Goal: Participate in discussion: Engage in conversation with other users on a specific topic

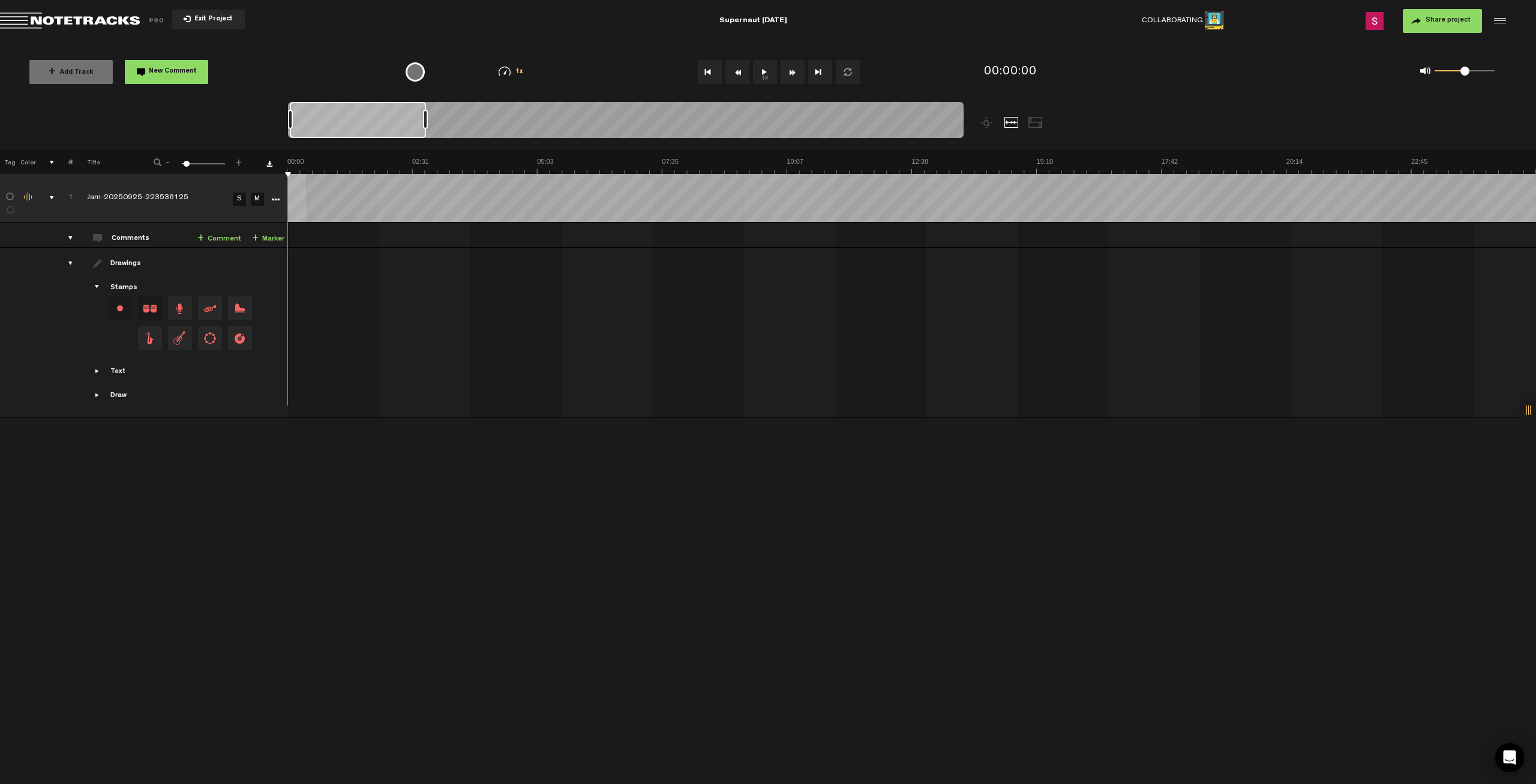
click at [762, 67] on button "1x" at bounding box center [765, 72] width 24 height 24
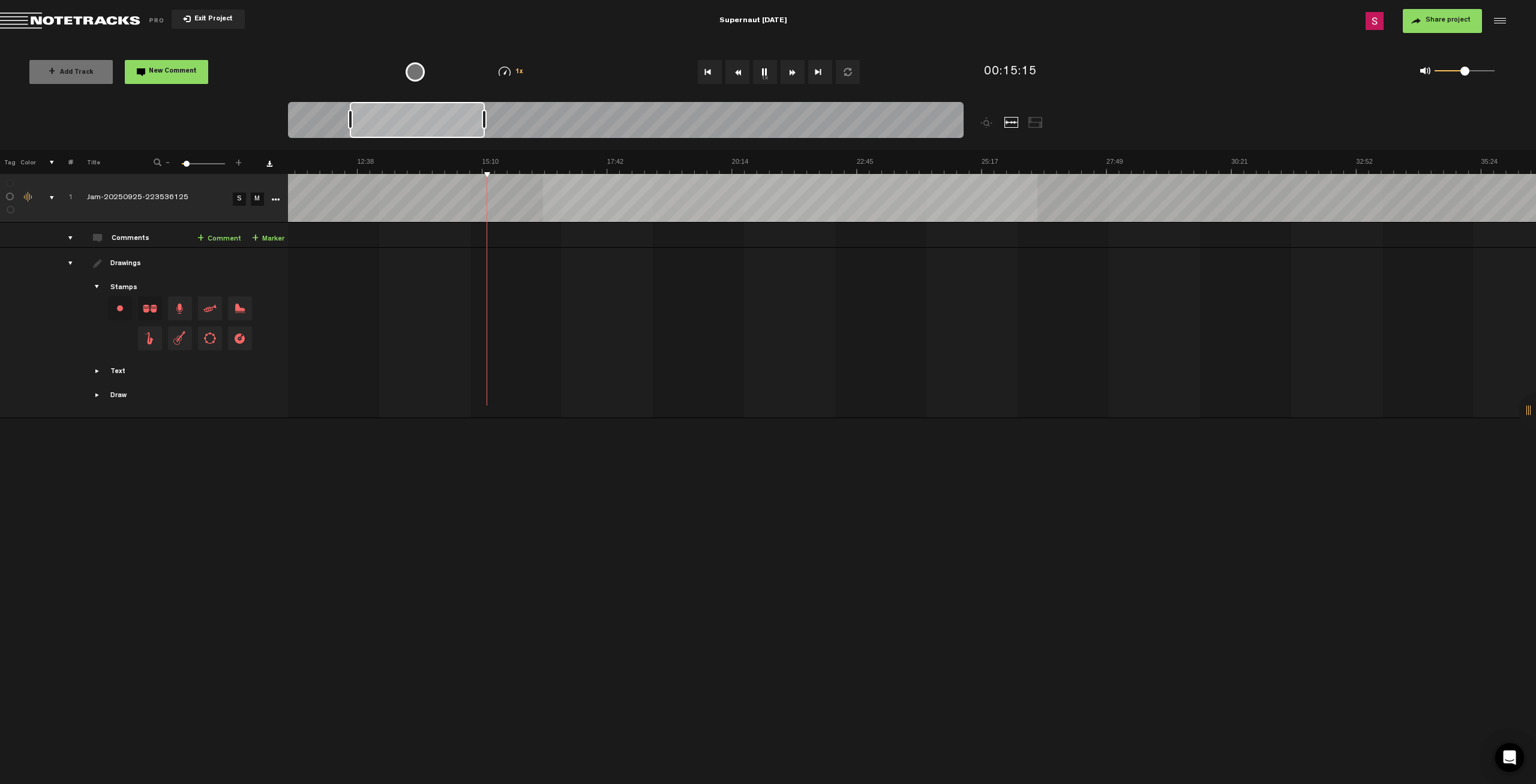
scroll to position [0, 555]
drag, startPoint x: 393, startPoint y: 130, endPoint x: 453, endPoint y: 129, distance: 60.0
click at [453, 129] on div at bounding box center [417, 119] width 135 height 36
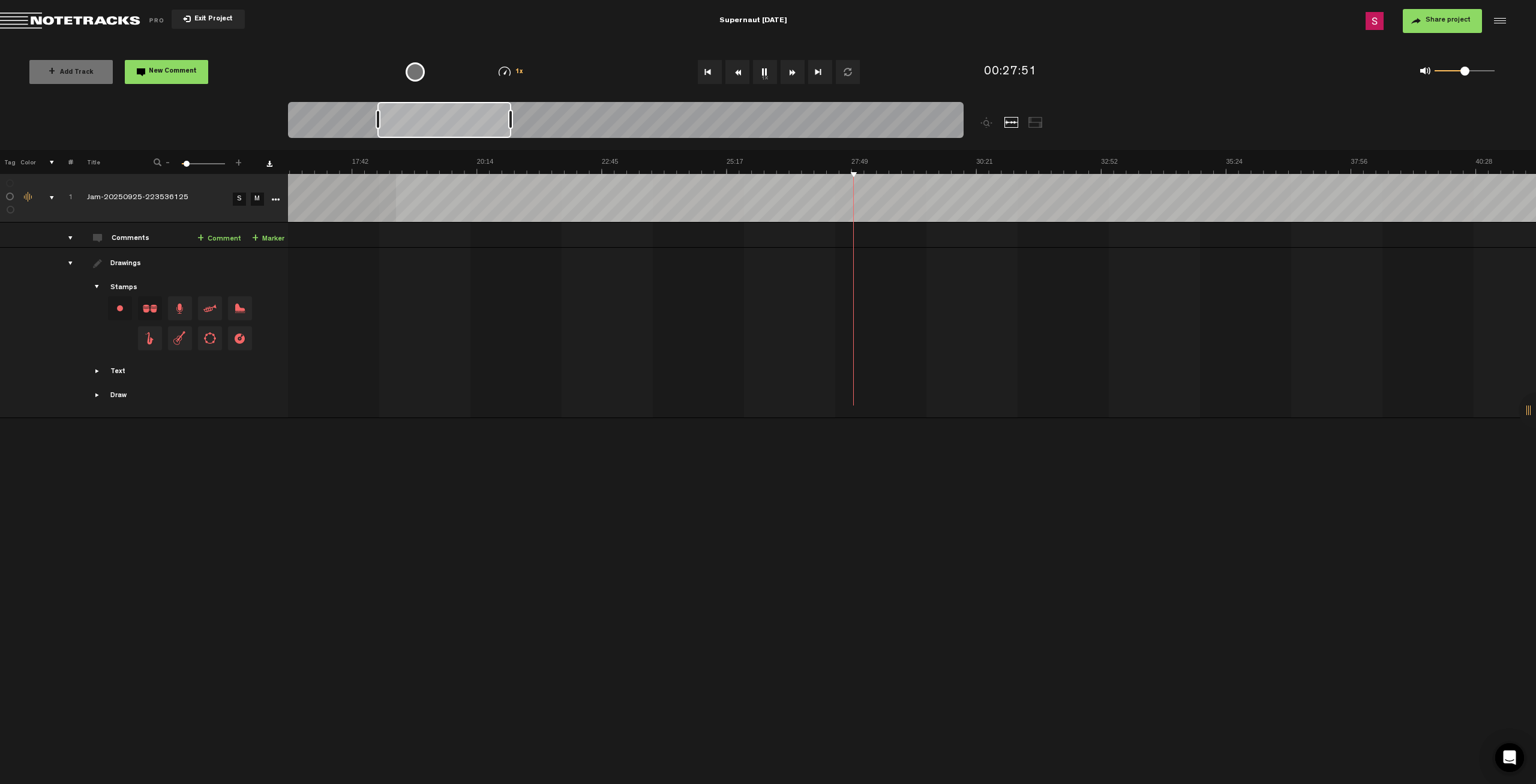
scroll to position [0, 1250]
drag, startPoint x: 404, startPoint y: 124, endPoint x: 495, endPoint y: 131, distance: 91.3
click at [495, 131] on div at bounding box center [507, 119] width 134 height 36
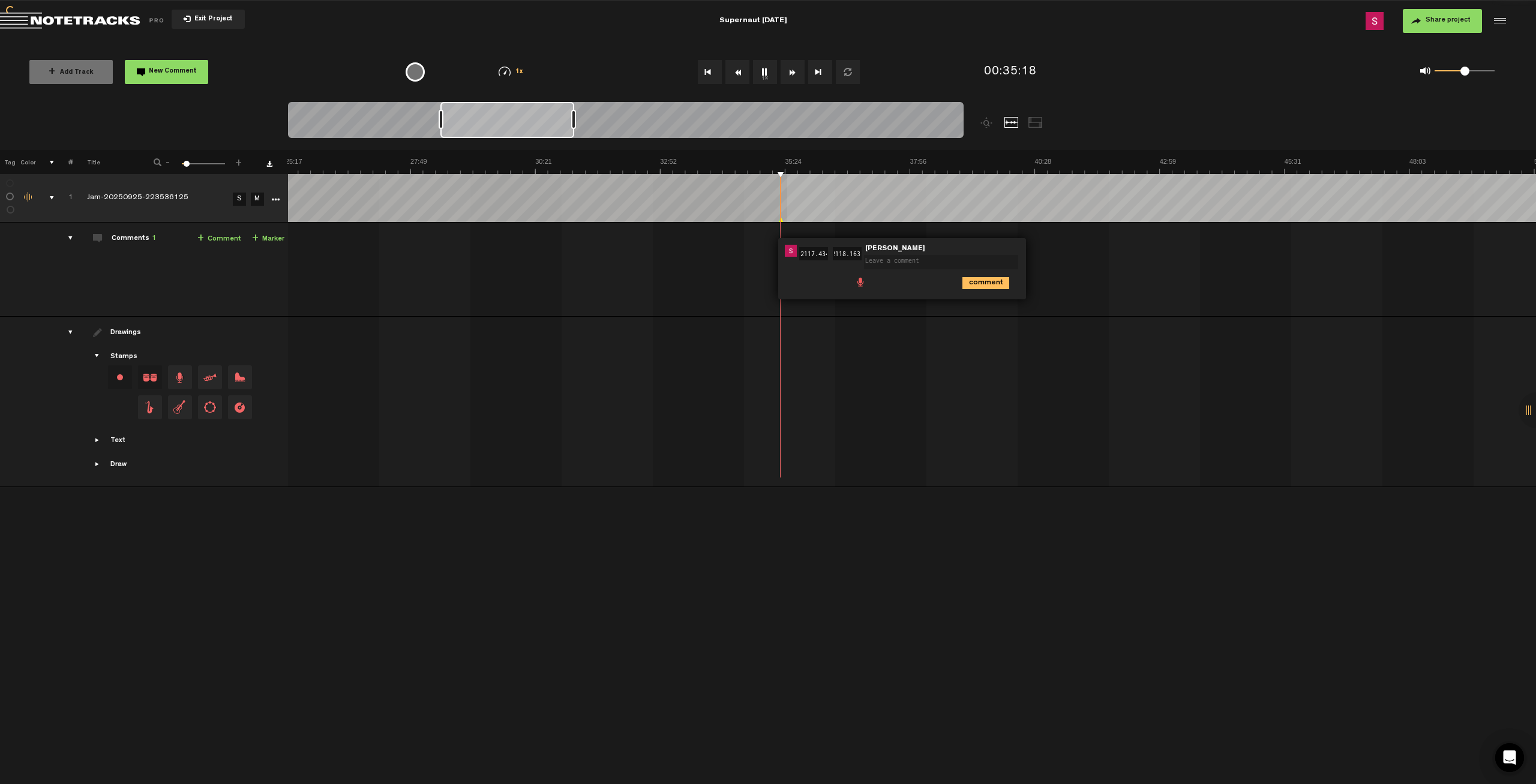
scroll to position [0, 2]
click at [972, 277] on icon "comment" at bounding box center [986, 283] width 47 height 12
click at [1055, 247] on span "Delete comment" at bounding box center [1054, 251] width 15 height 9
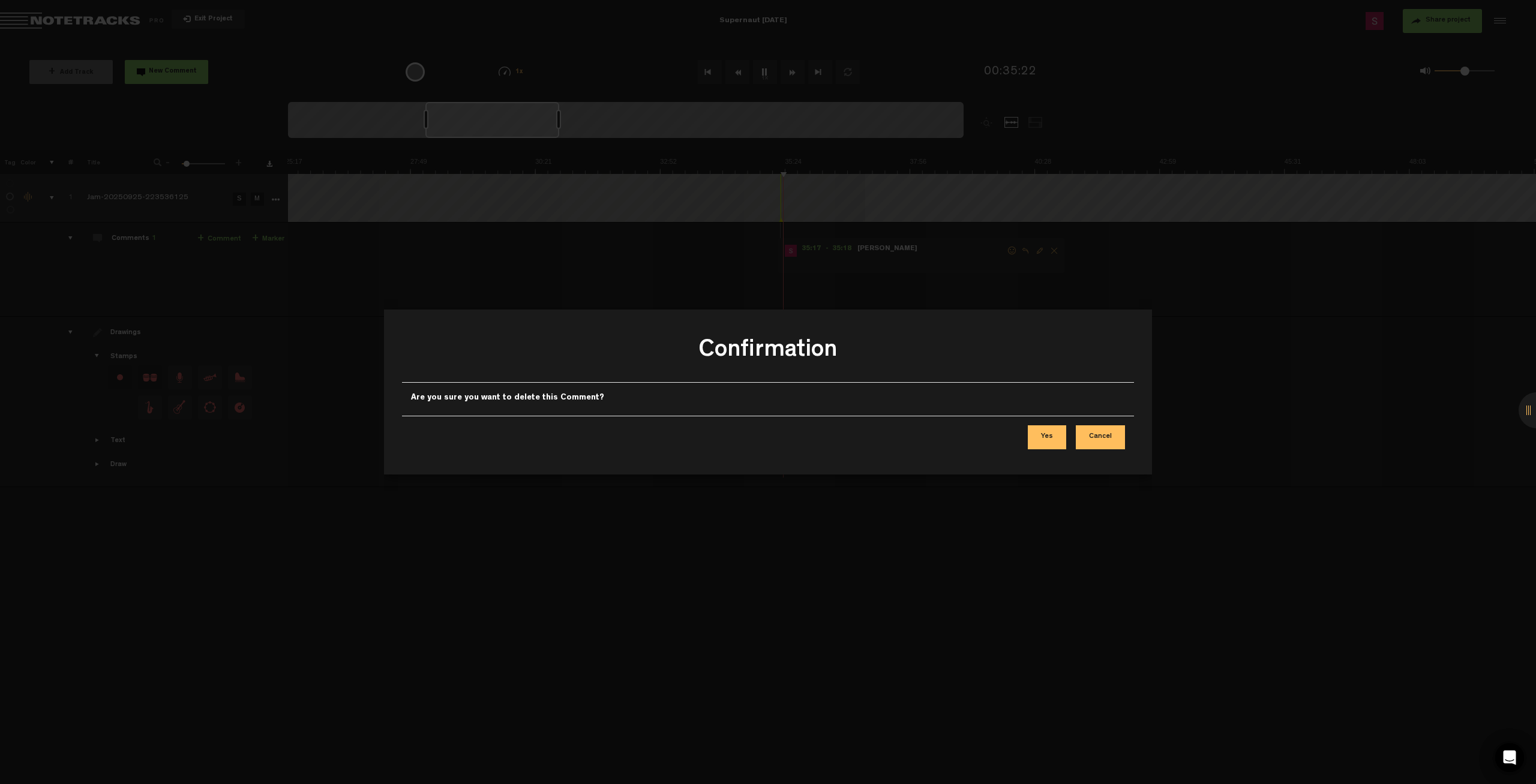
click at [1054, 427] on button "Yes" at bounding box center [1047, 437] width 39 height 24
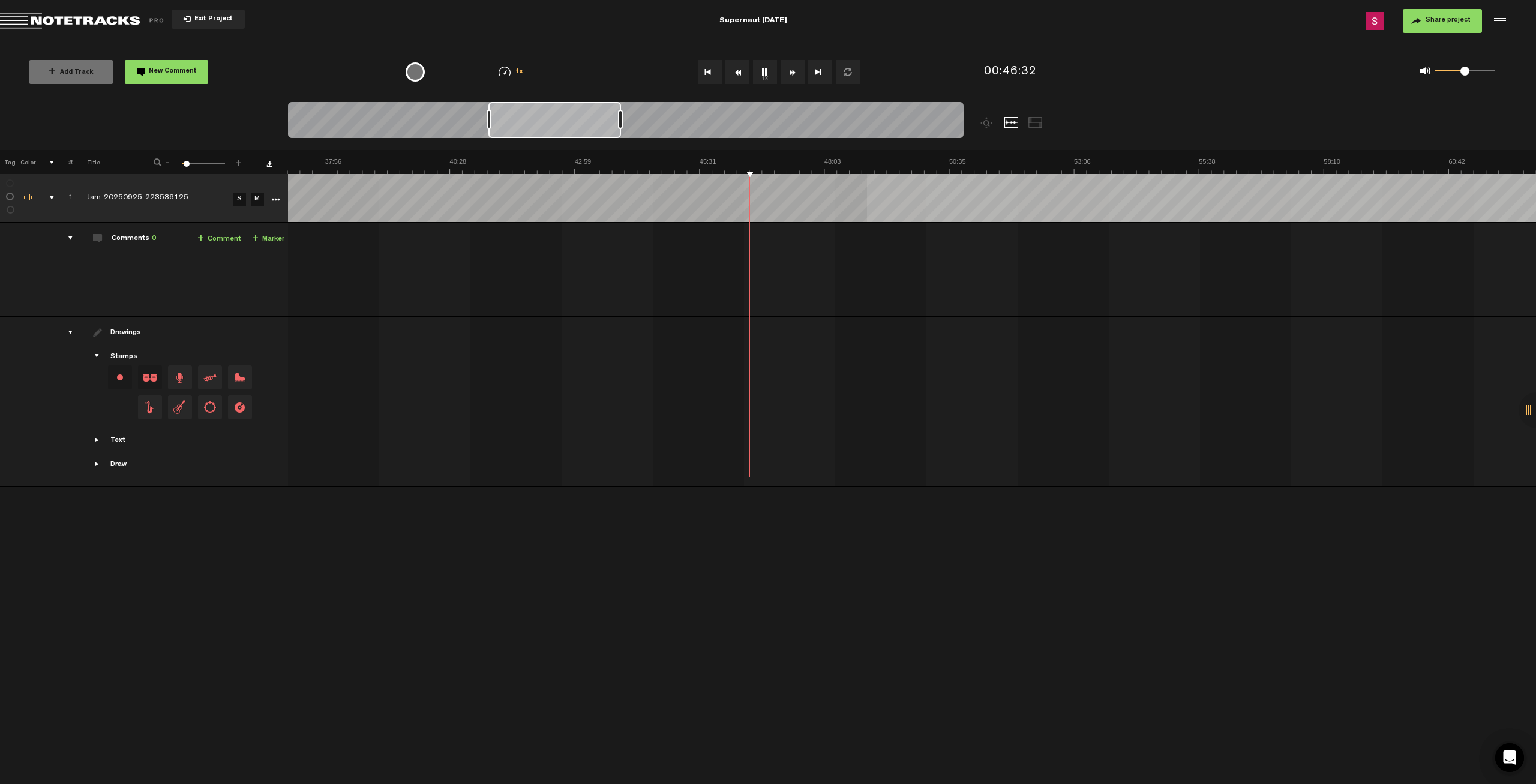
scroll to position [0, 1858]
drag, startPoint x: 479, startPoint y: 120, endPoint x: 545, endPoint y: 121, distance: 66.0
click at [543, 120] on div at bounding box center [555, 119] width 132 height 36
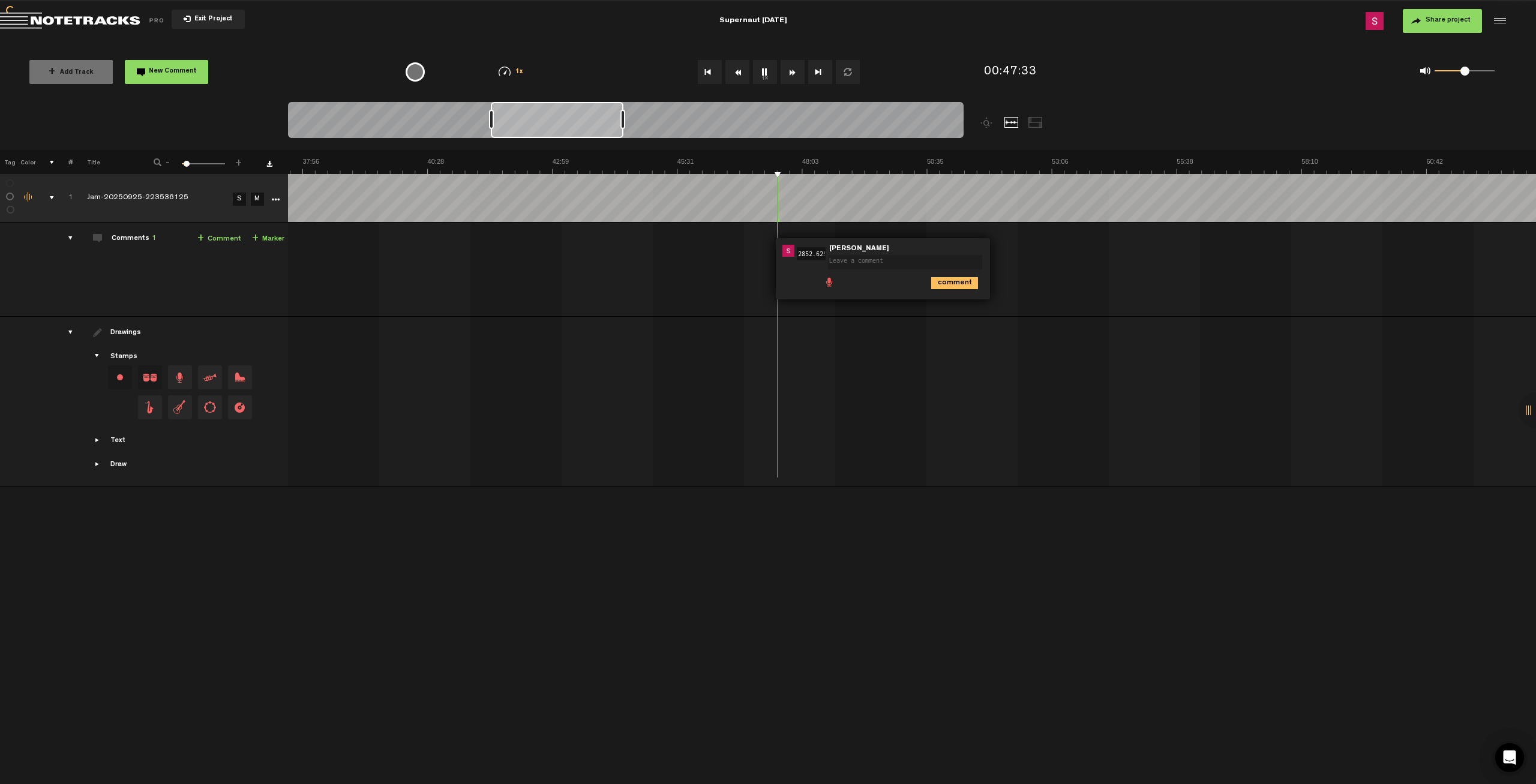
scroll to position [0, 39]
click at [777, 193] on div at bounding box center [777, 197] width 1 height 48
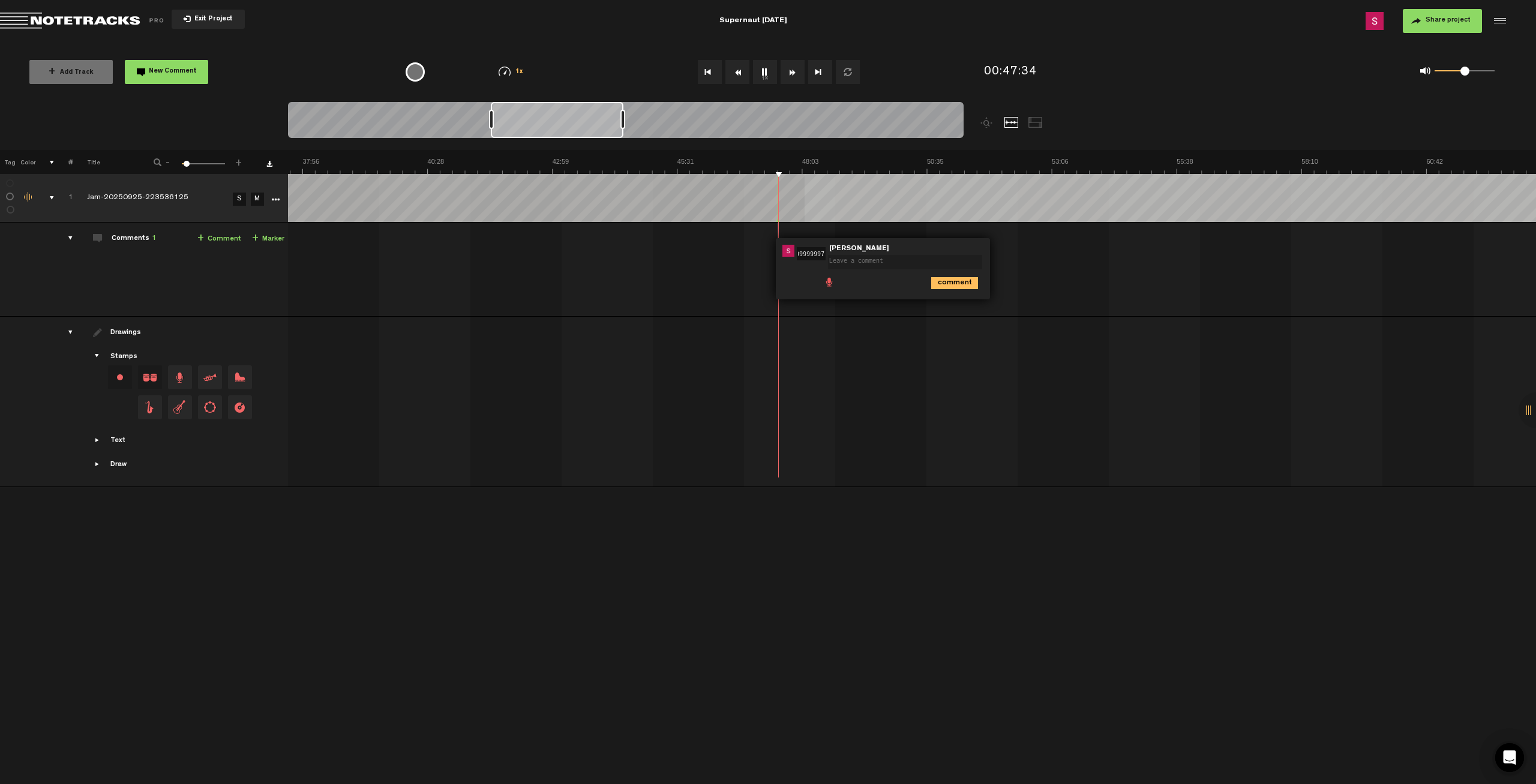
click at [892, 261] on textarea at bounding box center [905, 261] width 154 height 15
type textarea "Love the guitar sound on this take, I think this is the right approach, some ec…"
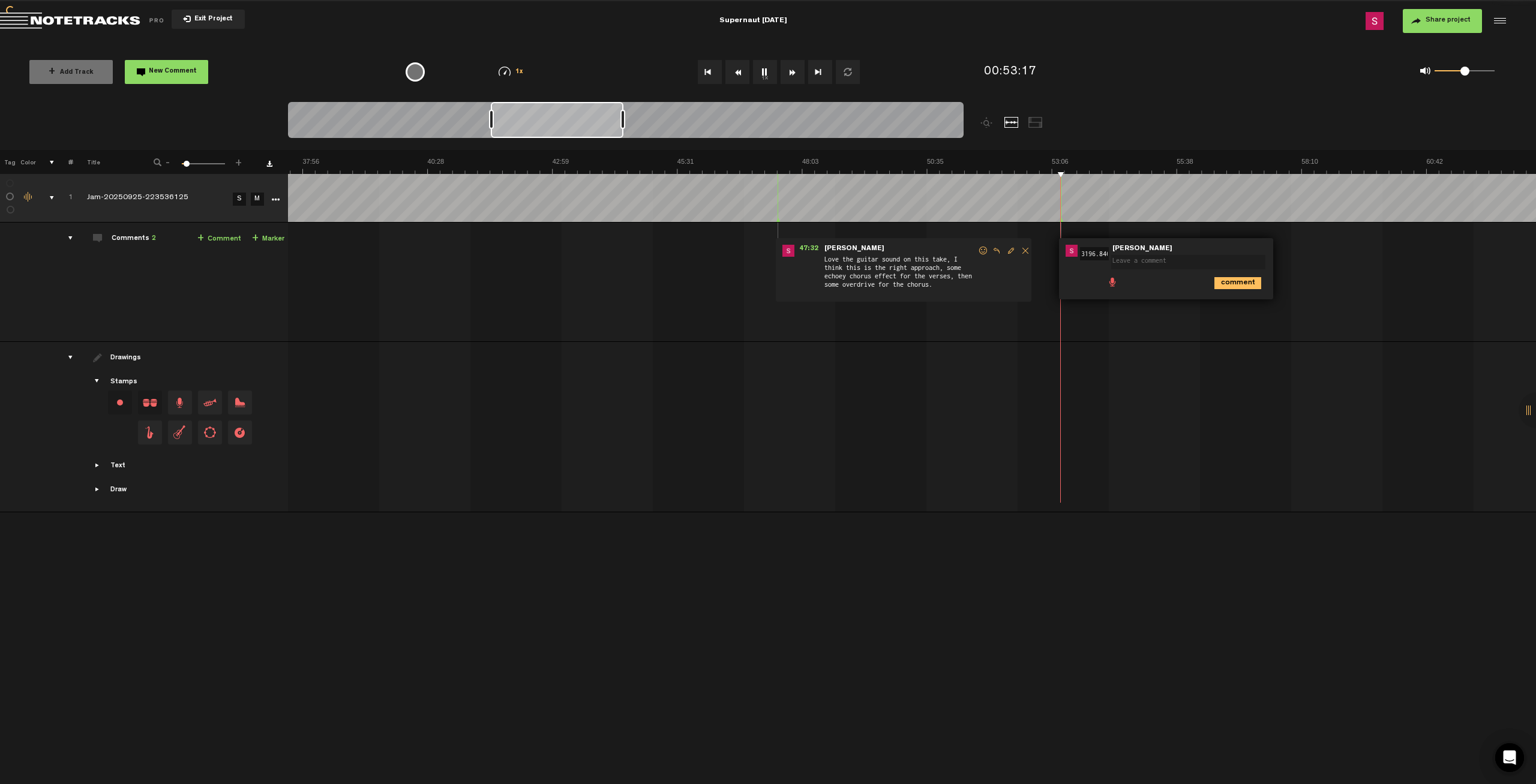
scroll to position [0, 2]
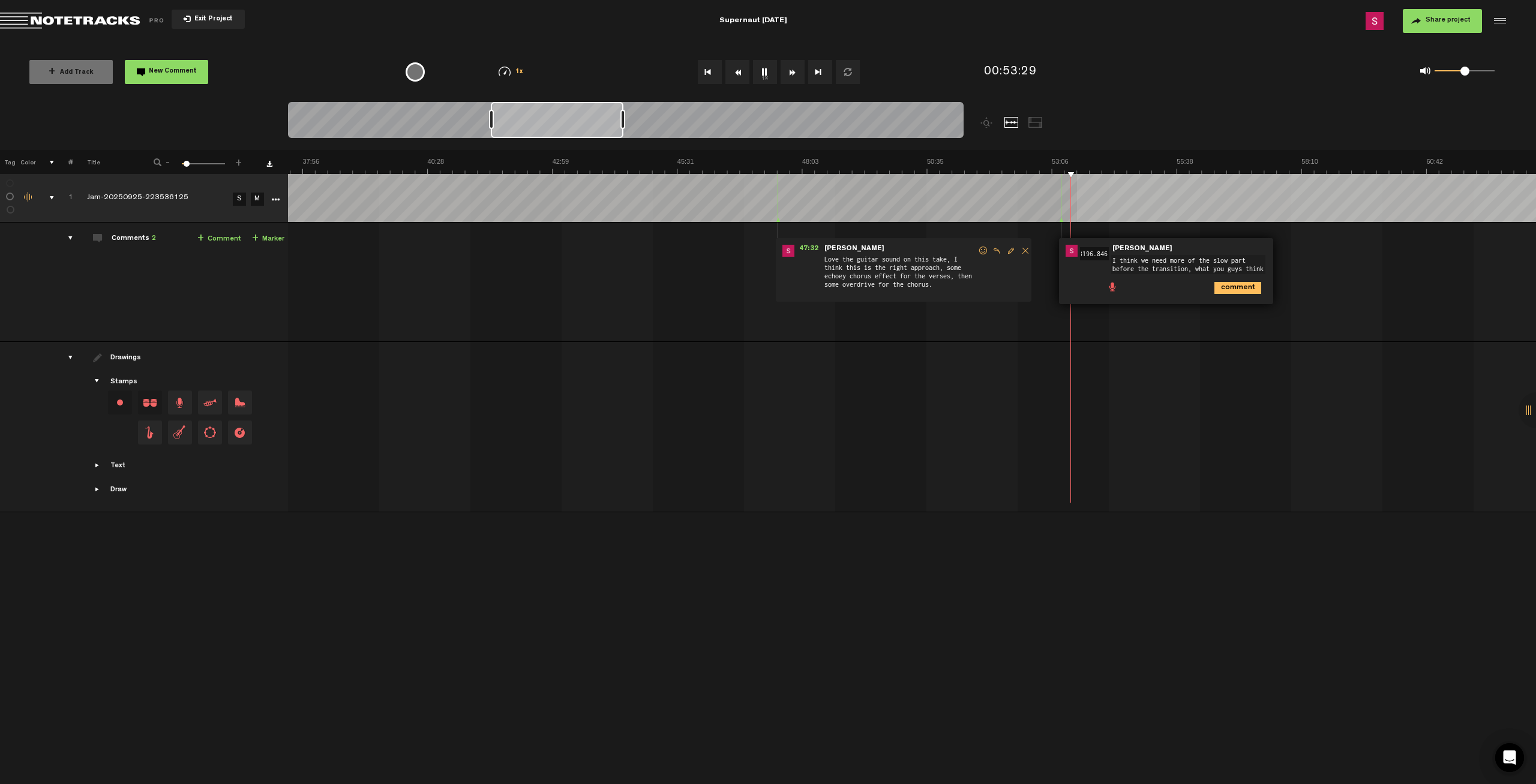
type textarea "I think we need more of the slow part before the transition, what you guys thin…"
click at [765, 73] on button "1x" at bounding box center [765, 72] width 24 height 24
